Goal: Use online tool/utility: Utilize a website feature to perform a specific function

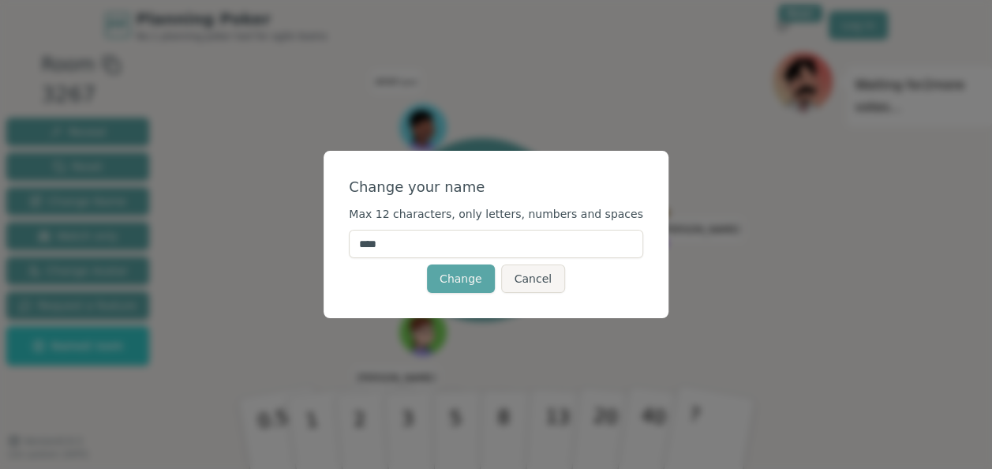
click at [442, 246] on input "****" at bounding box center [496, 244] width 294 height 28
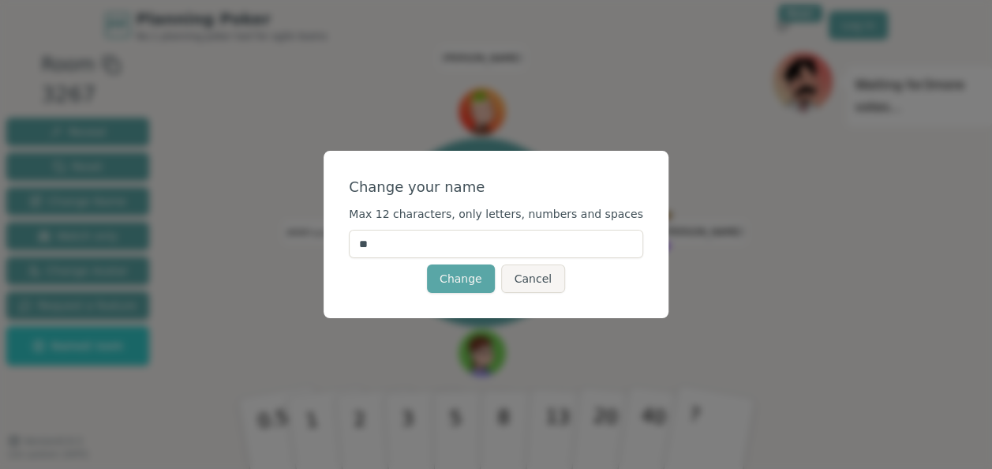
type input "*"
type input "*******"
click at [455, 281] on button "Change" at bounding box center [461, 278] width 68 height 28
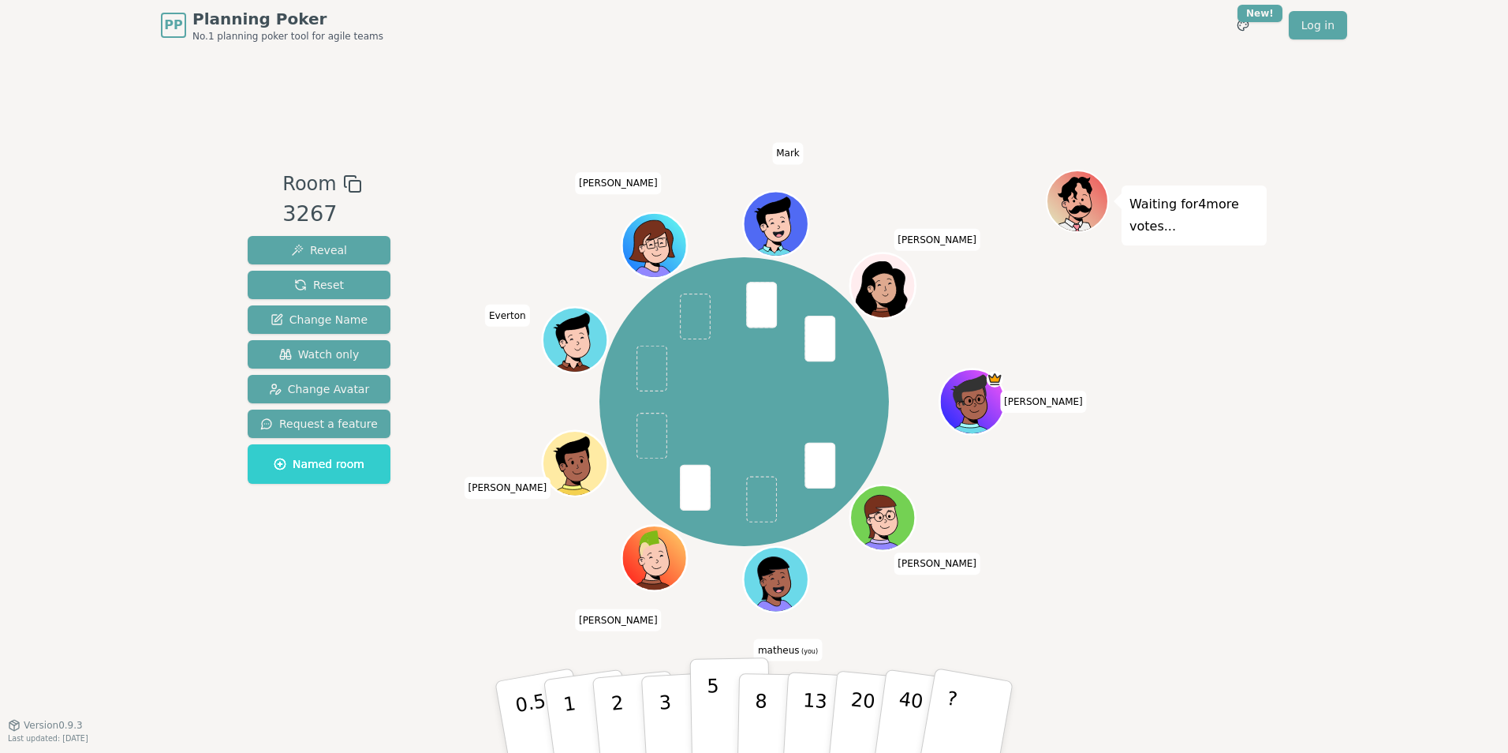
click at [709, 468] on p "5" at bounding box center [713, 717] width 13 height 85
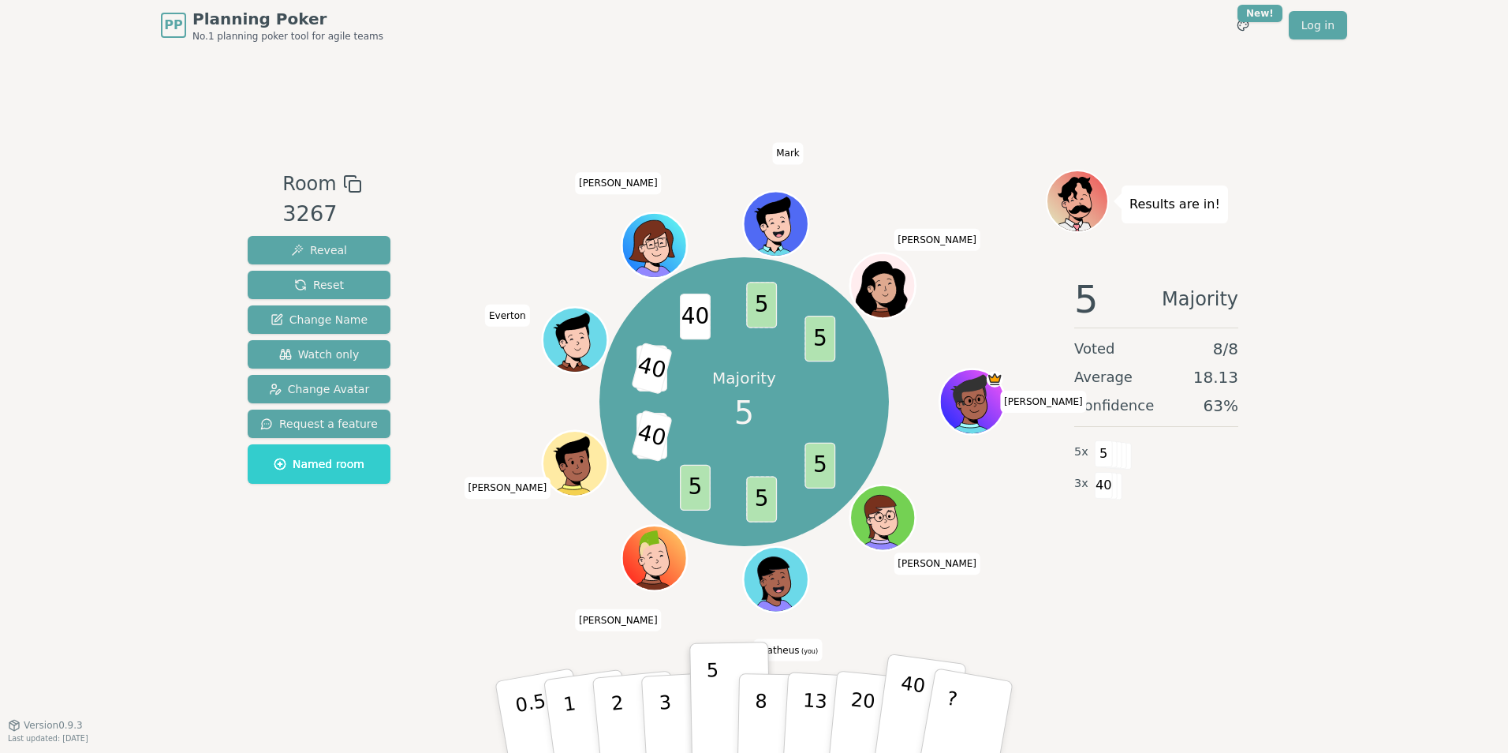
click at [913, 468] on p "40" at bounding box center [909, 716] width 36 height 88
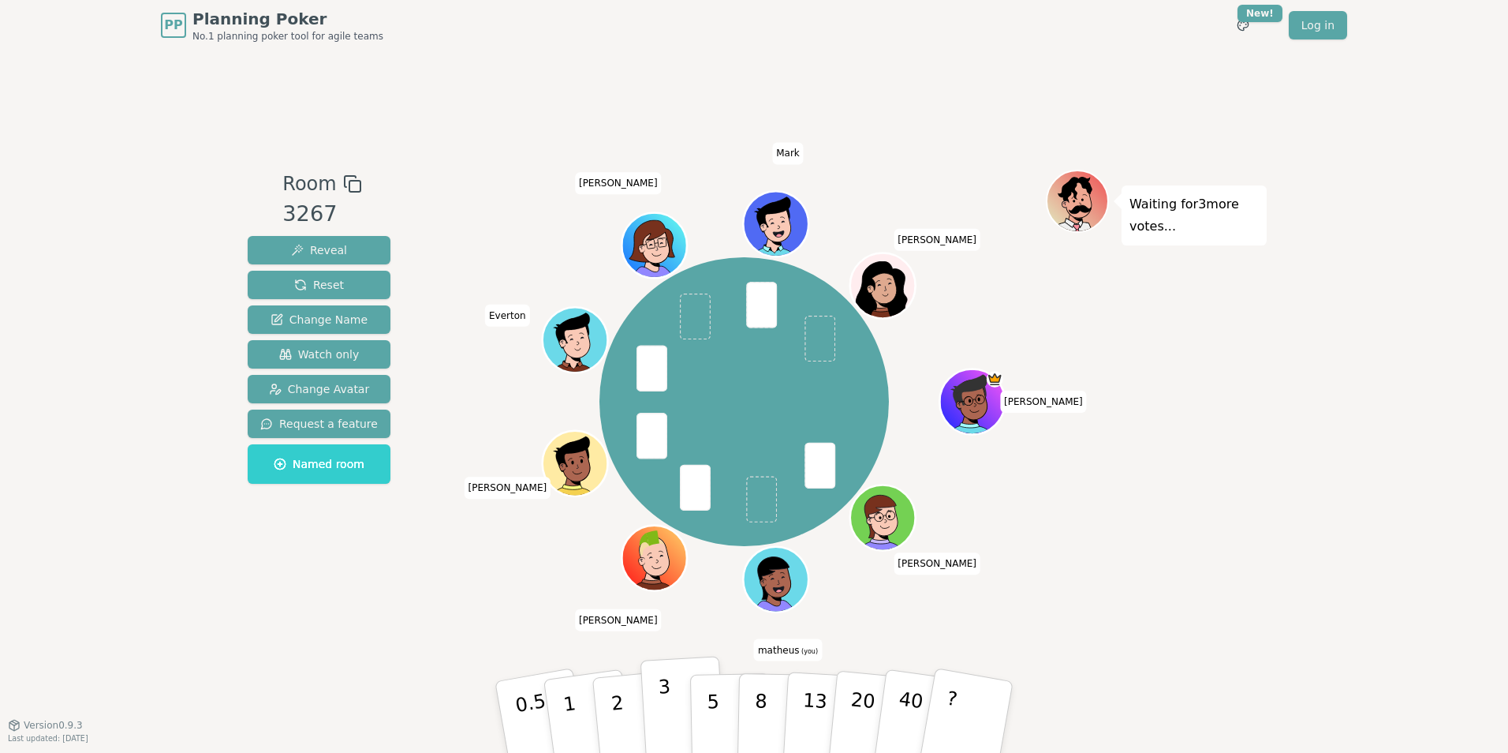
click at [659, 468] on button "3" at bounding box center [684, 717] width 86 height 123
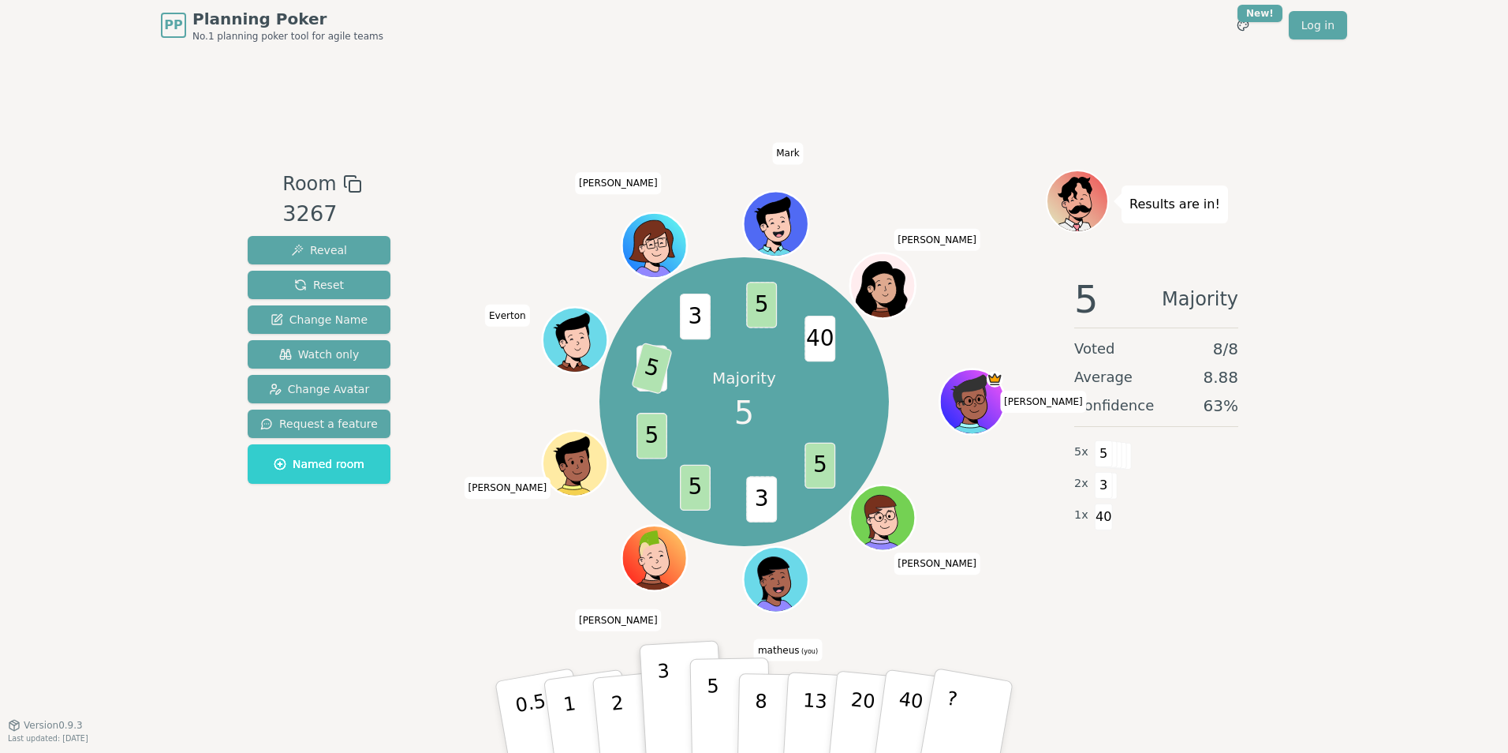
click at [705, 468] on button "5" at bounding box center [730, 717] width 81 height 120
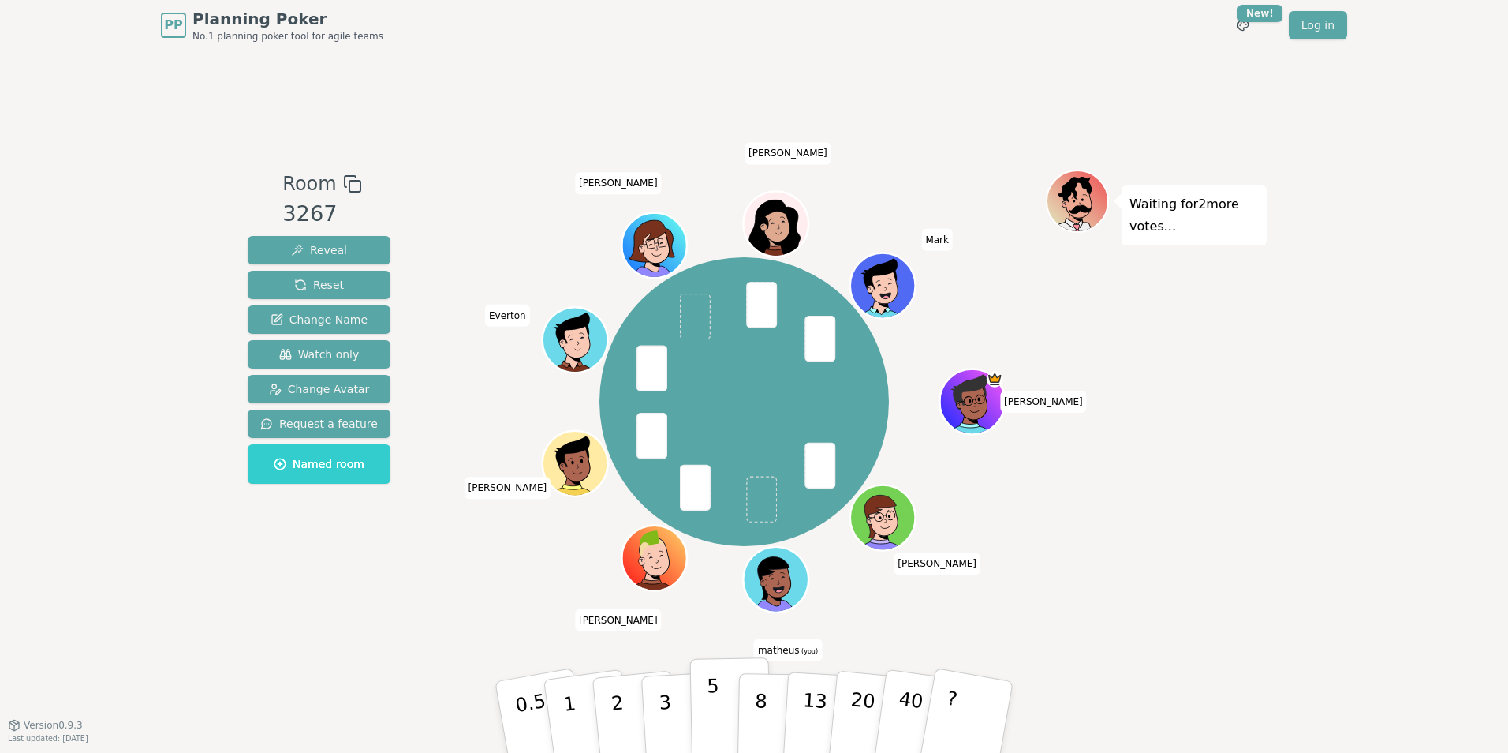
click at [711, 468] on p "5" at bounding box center [713, 717] width 13 height 85
click at [669, 468] on p "3" at bounding box center [666, 718] width 17 height 86
click at [664, 468] on p "3" at bounding box center [666, 718] width 17 height 86
click at [670, 468] on button "3" at bounding box center [684, 717] width 86 height 123
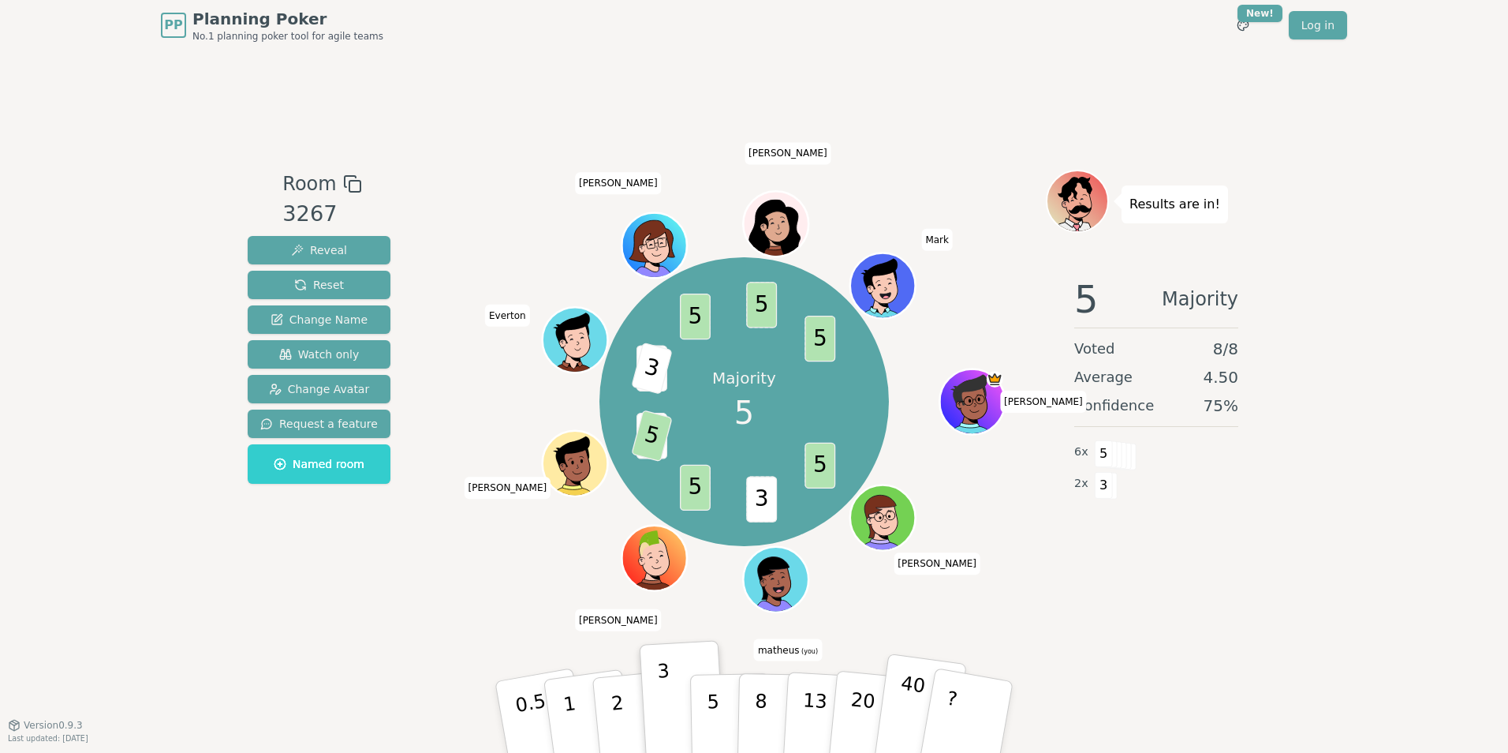
click at [891, 468] on button "40" at bounding box center [920, 717] width 94 height 128
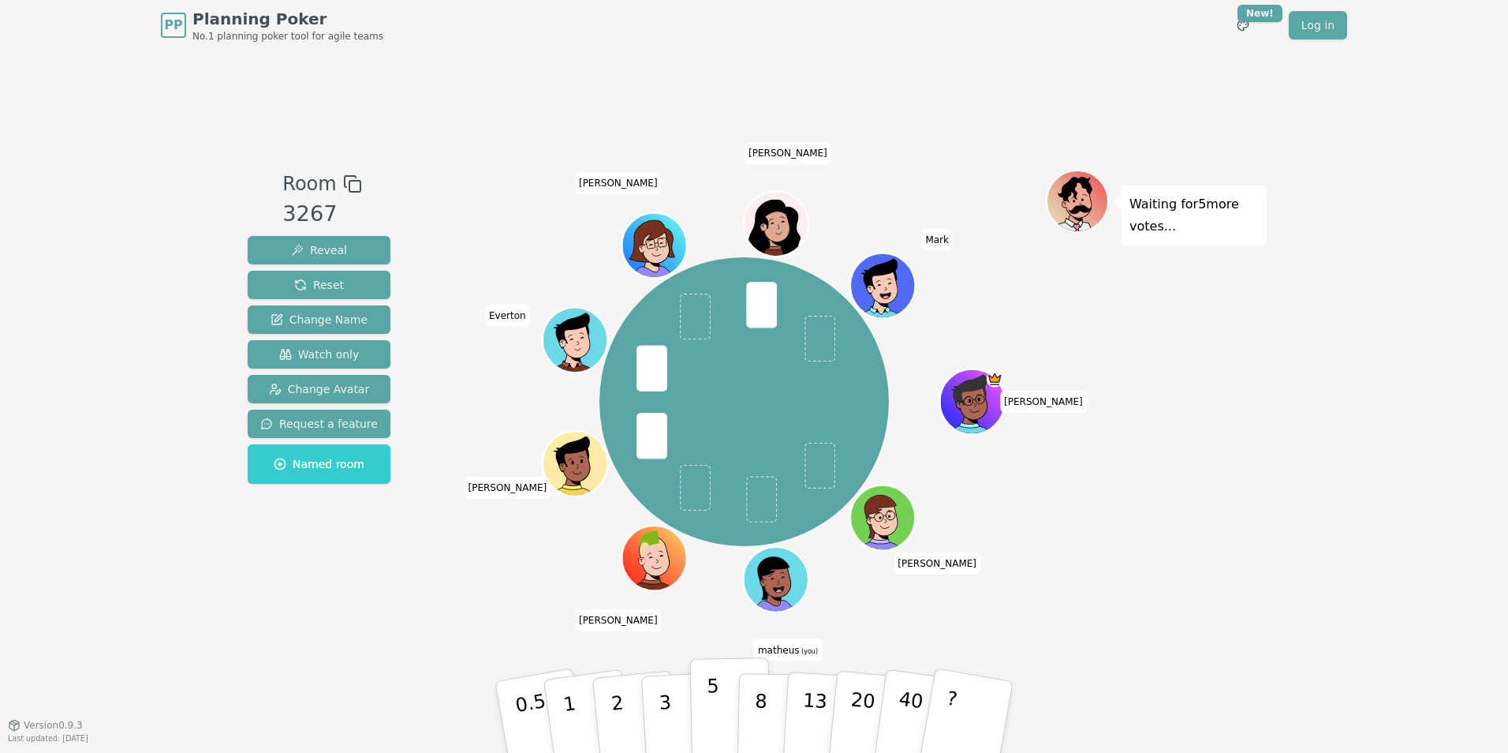
click at [714, 468] on p "5" at bounding box center [713, 717] width 13 height 85
click at [687, 468] on button "3" at bounding box center [684, 717] width 86 height 123
click at [671, 468] on button "3" at bounding box center [684, 717] width 86 height 123
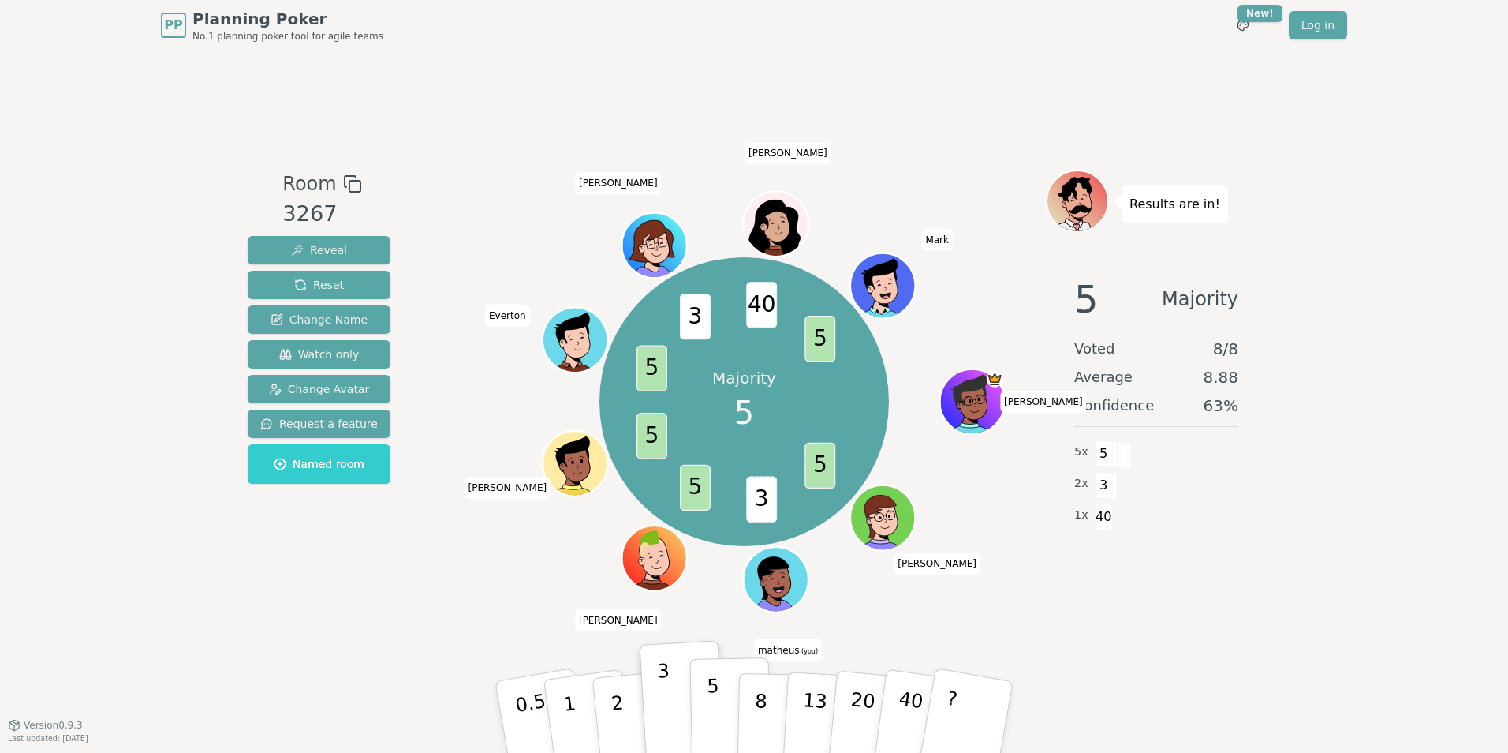
click at [711, 468] on p "5" at bounding box center [713, 717] width 13 height 85
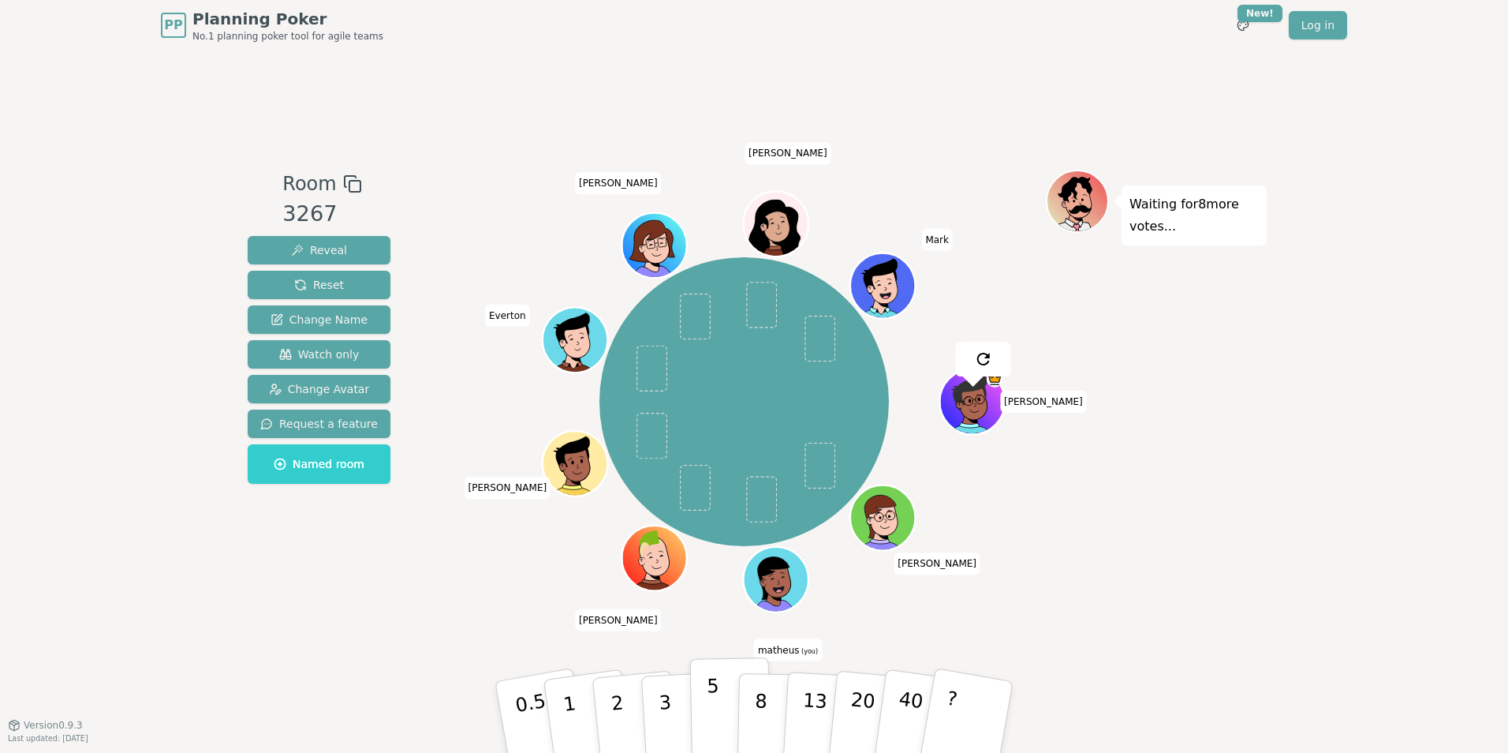
click at [706, 468] on button "5" at bounding box center [730, 717] width 81 height 120
